Goal: Transaction & Acquisition: Register for event/course

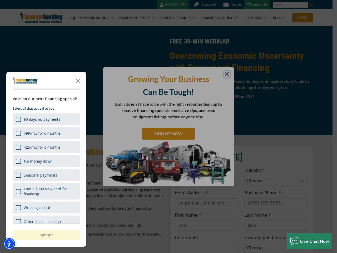
click at [169, 126] on div "button" at bounding box center [168, 126] width 337 height 253
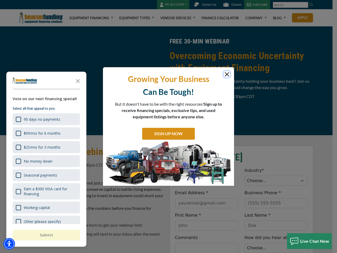
click at [9, 244] on img "Accessibility Menu" at bounding box center [9, 244] width 12 height 12
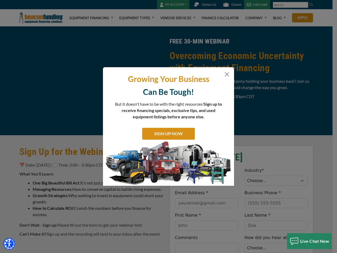
click at [169, 126] on body "Skip to main content Enable accessibility for low vision Open the accessibility…" at bounding box center [168, 126] width 337 height 253
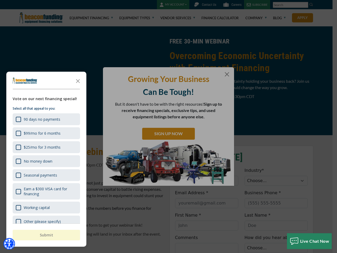
click at [78, 81] on body "Skip to main content Enable accessibility for low vision Open the accessibility…" at bounding box center [168, 126] width 337 height 253
click at [46, 119] on body "Skip to main content Enable accessibility for low vision Open the accessibility…" at bounding box center [168, 126] width 337 height 253
click at [46, 133] on body "Skip to main content Enable accessibility for low vision Open the accessibility…" at bounding box center [168, 126] width 337 height 253
click at [46, 147] on body "Skip to main content Enable accessibility for low vision Open the accessibility…" at bounding box center [168, 126] width 337 height 253
click at [46, 161] on body "Skip to main content Enable accessibility for low vision Open the accessibility…" at bounding box center [168, 126] width 337 height 253
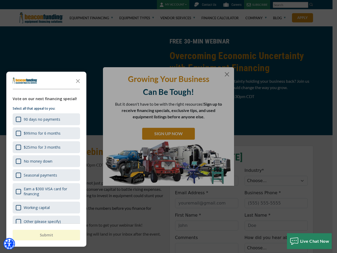
click at [46, 175] on body "Skip to main content Enable accessibility for low vision Open the accessibility…" at bounding box center [168, 126] width 337 height 253
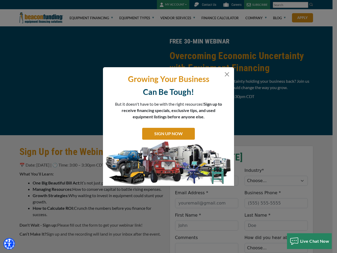
click at [46, 191] on body "Skip to main content Enable accessibility for low vision Open the accessibility…" at bounding box center [168, 126] width 337 height 253
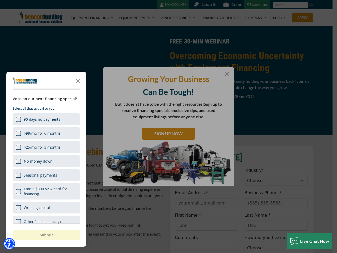
click at [207, 253] on html "Skip to main content Enable accessibility for low vision Open the accessibility…" at bounding box center [168, 126] width 337 height 253
